Goal: Task Accomplishment & Management: Use online tool/utility

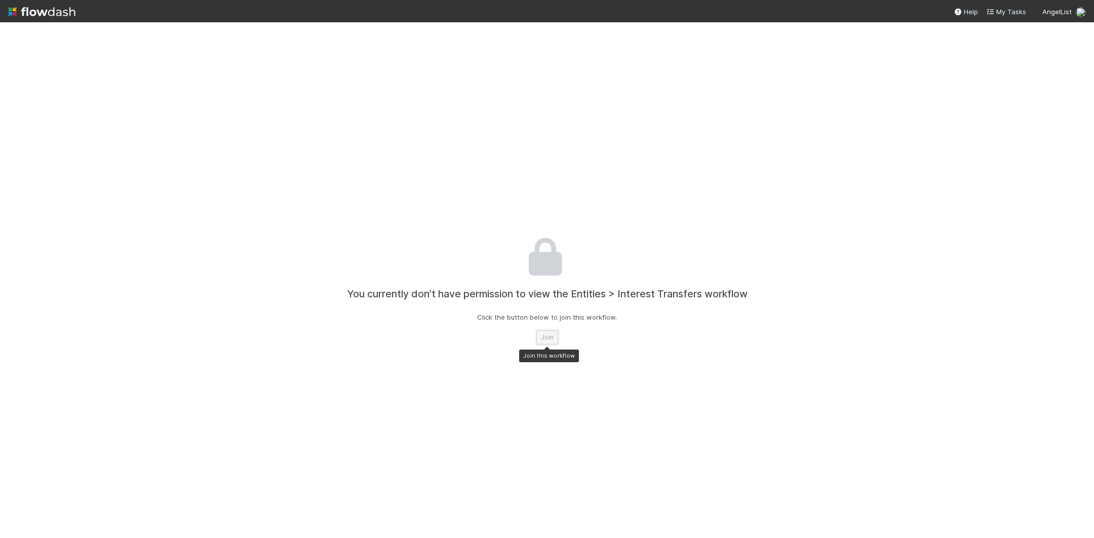
click at [540, 334] on button "Join" at bounding box center [547, 337] width 22 height 14
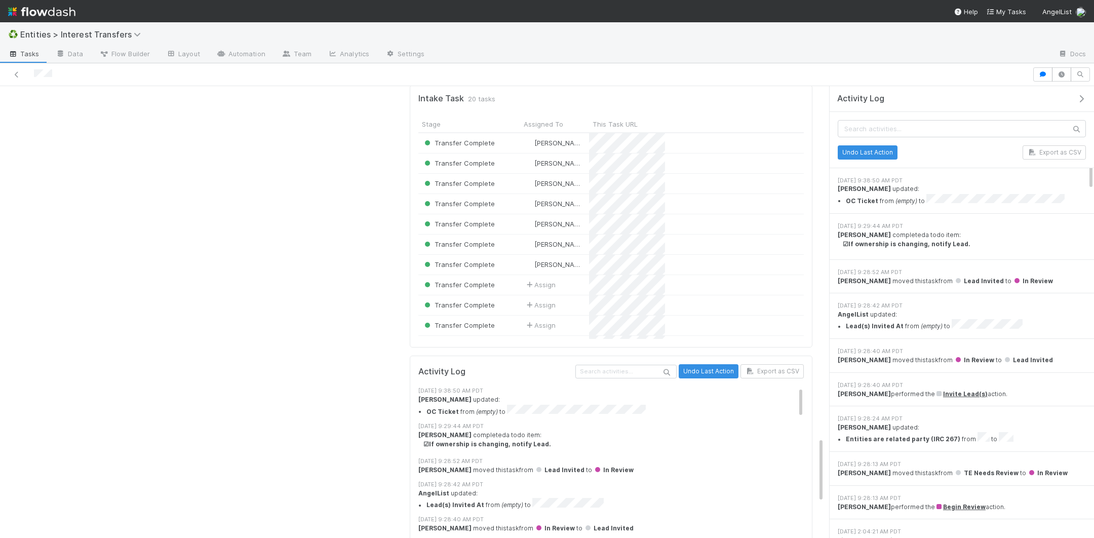
scroll to position [2463, 0]
